Goal: Task Accomplishment & Management: Manage account settings

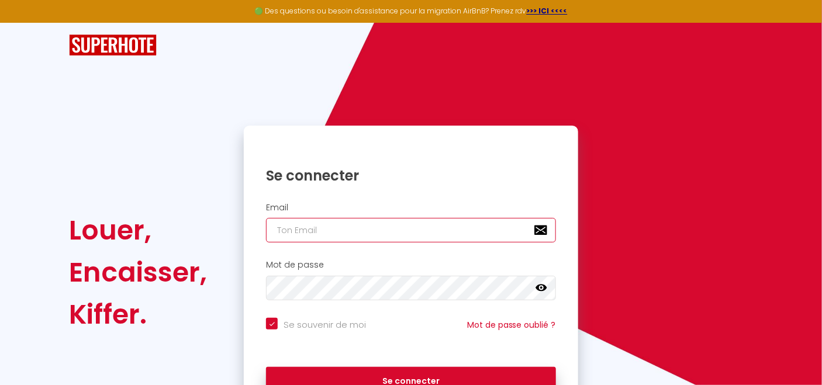
type input "[PERSON_NAME][EMAIL_ADDRESS][DOMAIN_NAME]"
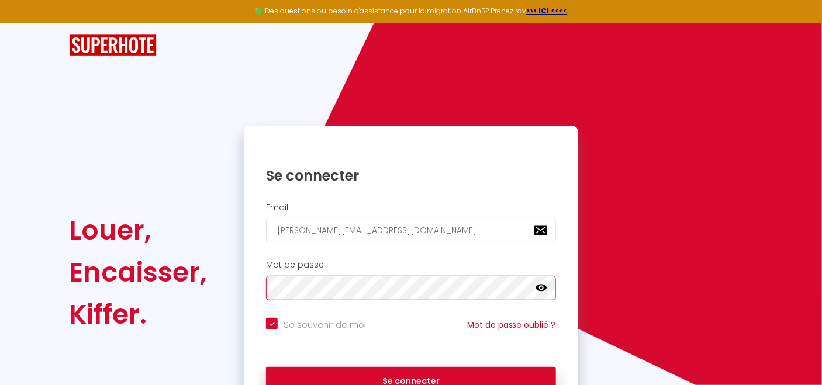
click at [245, 292] on div "Mot de passe false" at bounding box center [411, 280] width 334 height 40
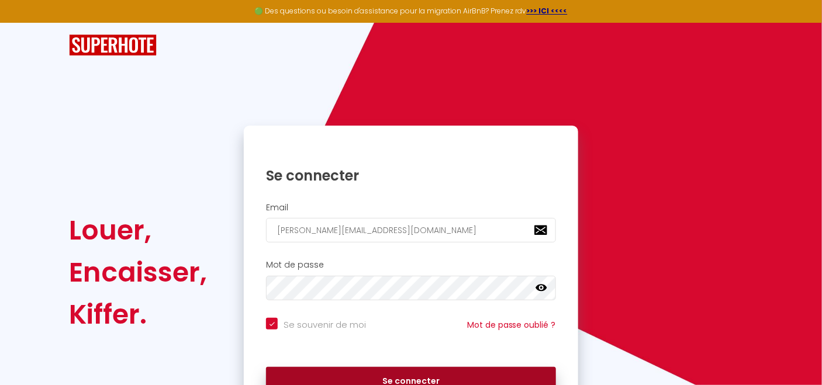
click at [397, 375] on button "Se connecter" at bounding box center [411, 381] width 290 height 29
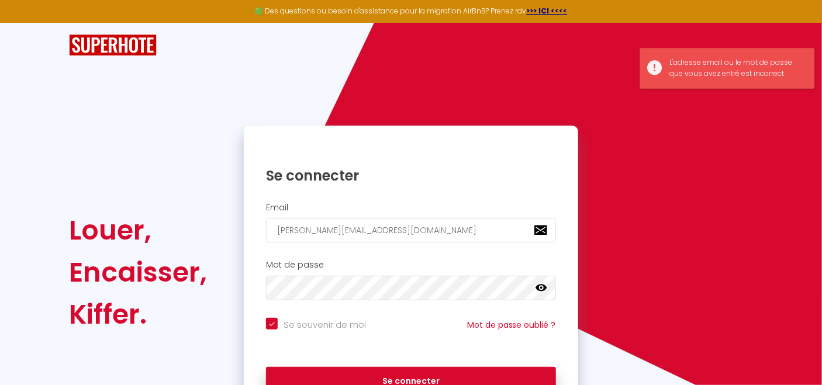
click at [541, 283] on icon at bounding box center [541, 288] width 12 height 12
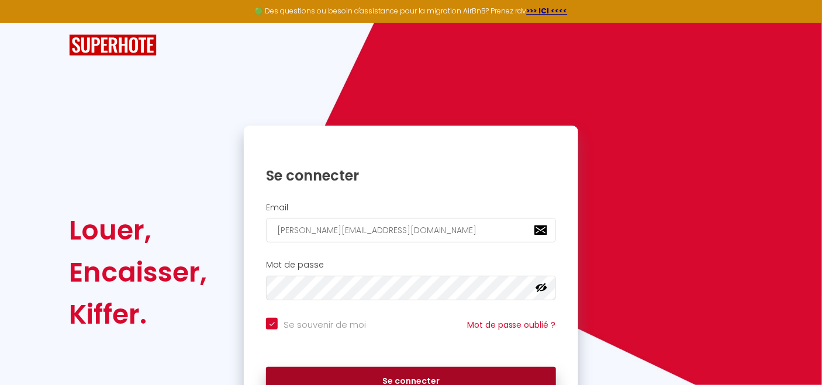
click at [495, 376] on button "Se connecter" at bounding box center [411, 381] width 290 height 29
click at [403, 377] on button "Se connecter" at bounding box center [411, 381] width 290 height 29
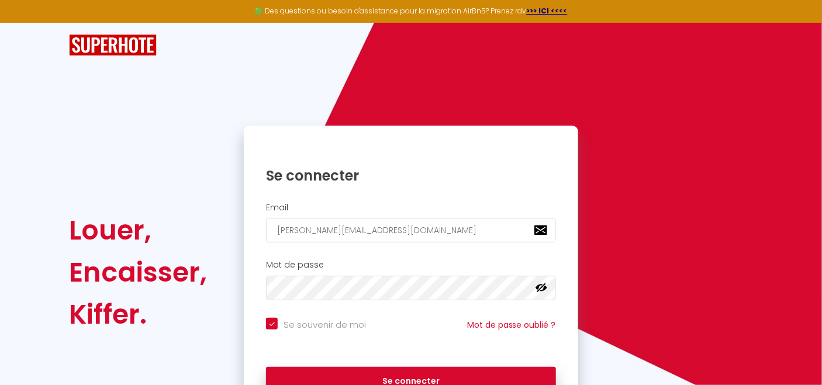
click at [542, 288] on icon at bounding box center [541, 288] width 12 height 12
click at [648, 155] on div "Louer, Encaisser, Kiffer. Se connecter Email [PERSON_NAME][EMAIL_ADDRESS][DOMAI…" at bounding box center [410, 272] width 699 height 293
click at [675, 189] on div "Louer, Encaisser, Kiffer. Se connecter Email [PERSON_NAME][EMAIL_ADDRESS][DOMAI…" at bounding box center [410, 272] width 699 height 293
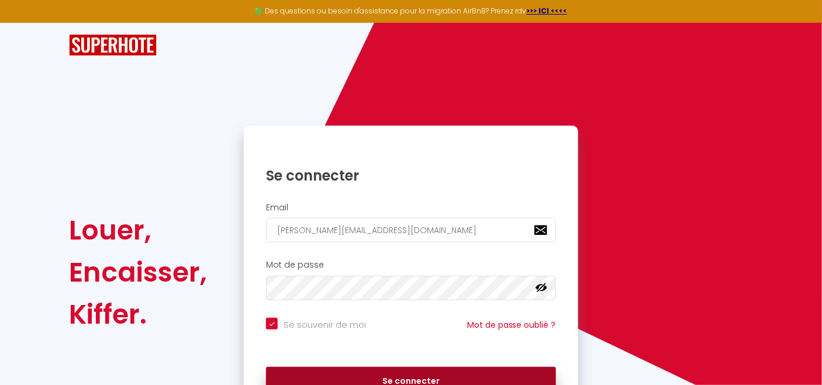
click at [354, 373] on button "Se connecter" at bounding box center [411, 381] width 290 height 29
click at [387, 377] on button "Se connecter" at bounding box center [411, 381] width 290 height 29
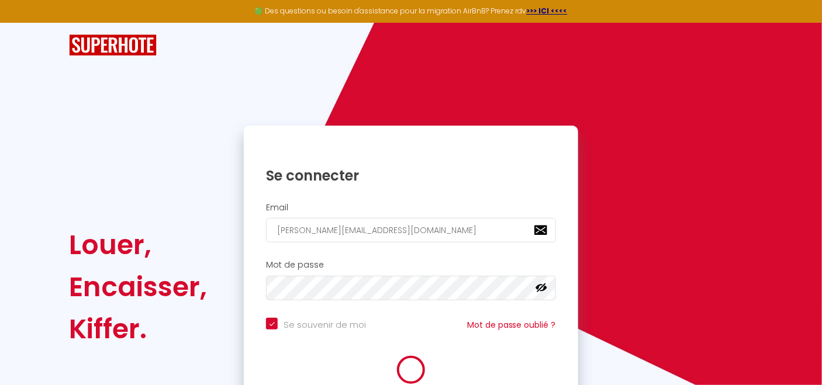
checkbox input "true"
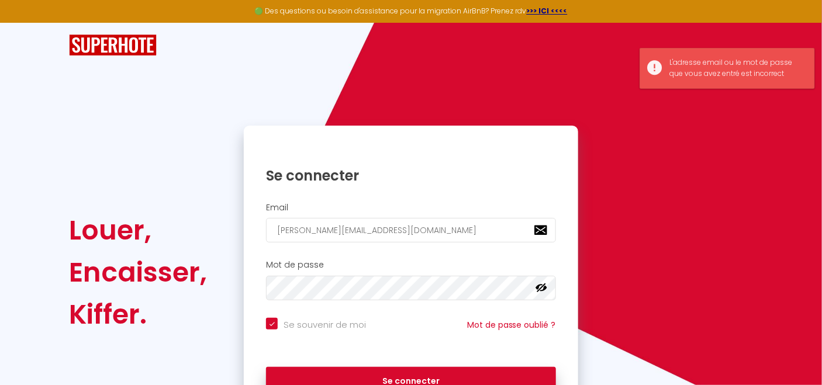
click at [788, 169] on div "Louer, Encaisser, Kiffer. Se connecter Email [PERSON_NAME][EMAIL_ADDRESS][DOMAI…" at bounding box center [411, 221] width 822 height 396
